Goal: Information Seeking & Learning: Learn about a topic

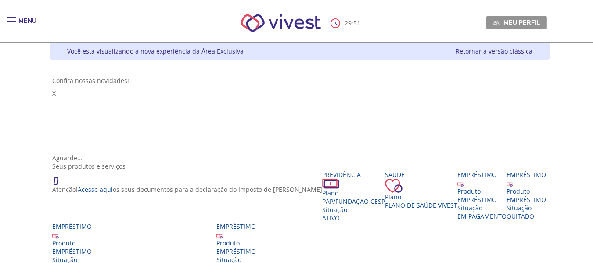
click at [11, 22] on div "Main header" at bounding box center [12, 26] width 10 height 18
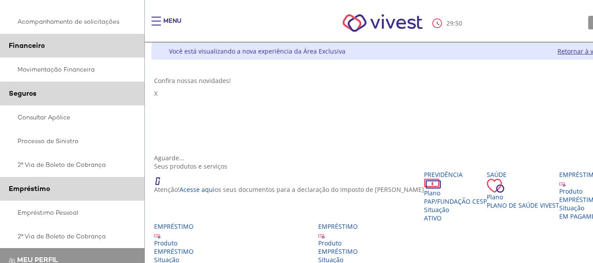
scroll to position [232, 0]
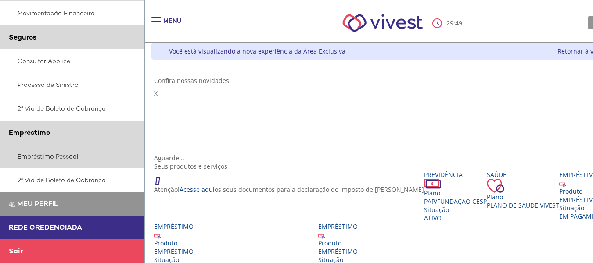
click at [63, 158] on link "Empréstimo Pessoal" at bounding box center [72, 156] width 145 height 24
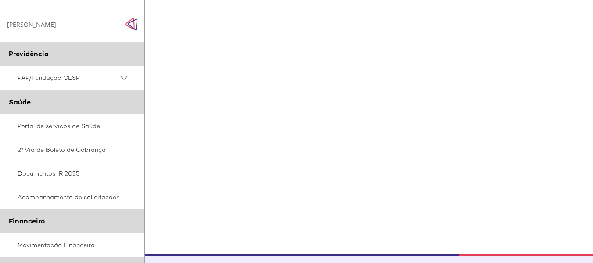
scroll to position [333, 0]
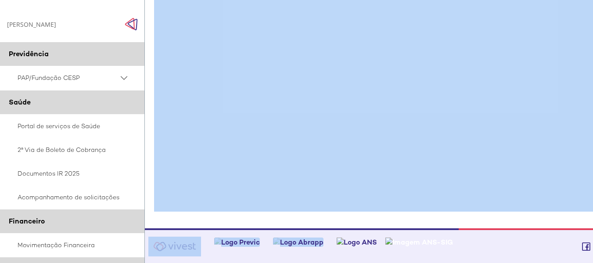
drag, startPoint x: 365, startPoint y: 231, endPoint x: 382, endPoint y: 223, distance: 19.3
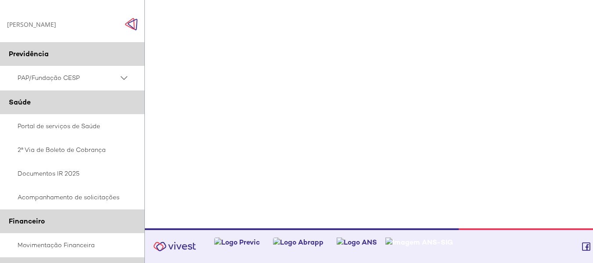
drag, startPoint x: 550, startPoint y: 235, endPoint x: 567, endPoint y: 227, distance: 18.7
click at [552, 234] on div "Vivest" at bounding box center [398, 246] width 507 height 33
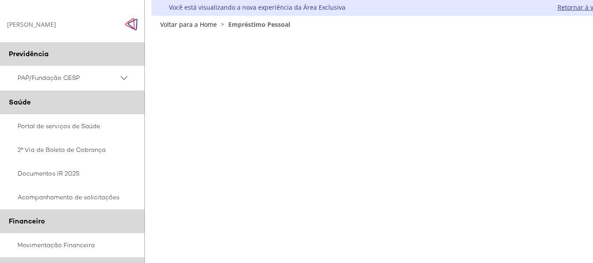
scroll to position [0, 0]
